Goal: Task Accomplishment & Management: Use online tool/utility

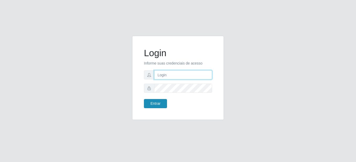
type input "mariabemais@B8"
click at [158, 105] on button "Entrar" at bounding box center [155, 103] width 23 height 9
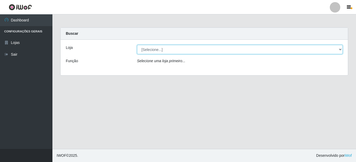
click at [154, 49] on select "[Selecione...] Bemais Supermercados - B8 Valentina" at bounding box center [240, 49] width 206 height 9
select select "413"
click at [137, 45] on select "[Selecione...] Bemais Supermercados - B8 Valentina" at bounding box center [240, 49] width 206 height 9
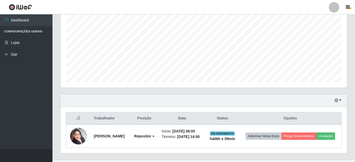
scroll to position [120, 0]
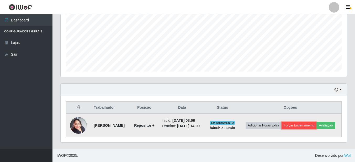
click at [316, 122] on button "Forçar Encerramento" at bounding box center [298, 125] width 35 height 7
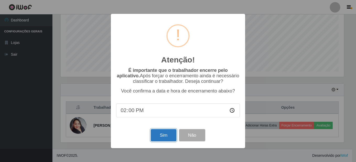
click at [166, 135] on button "Sim" at bounding box center [163, 135] width 25 height 12
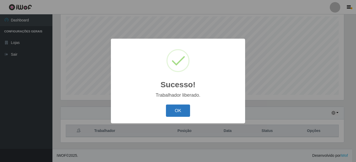
click at [176, 114] on button "OK" at bounding box center [178, 111] width 24 height 12
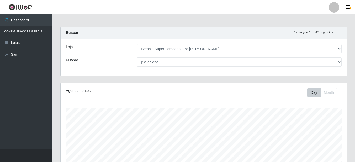
scroll to position [0, 0]
